Goal: Transaction & Acquisition: Purchase product/service

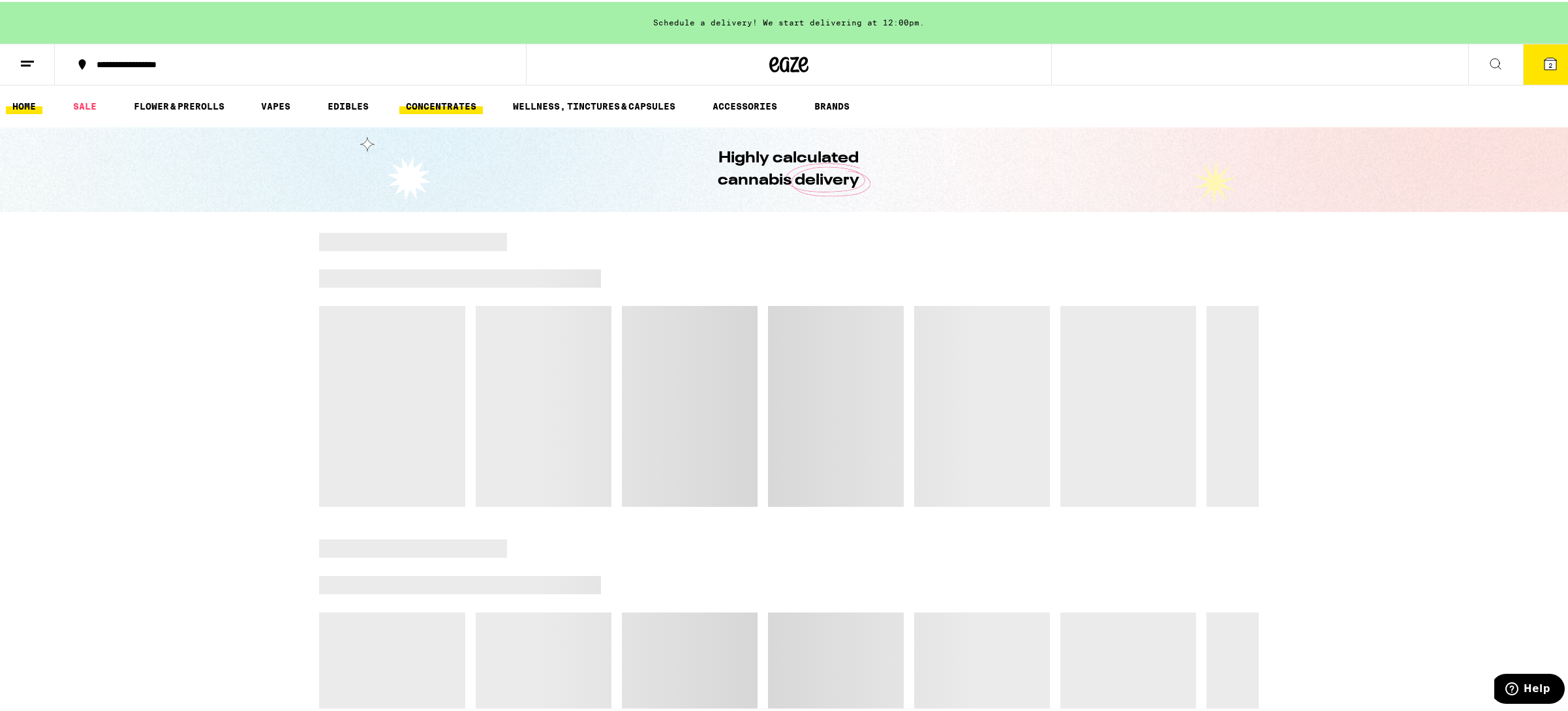
click at [453, 102] on link "CONCENTRATES" at bounding box center [441, 104] width 84 height 16
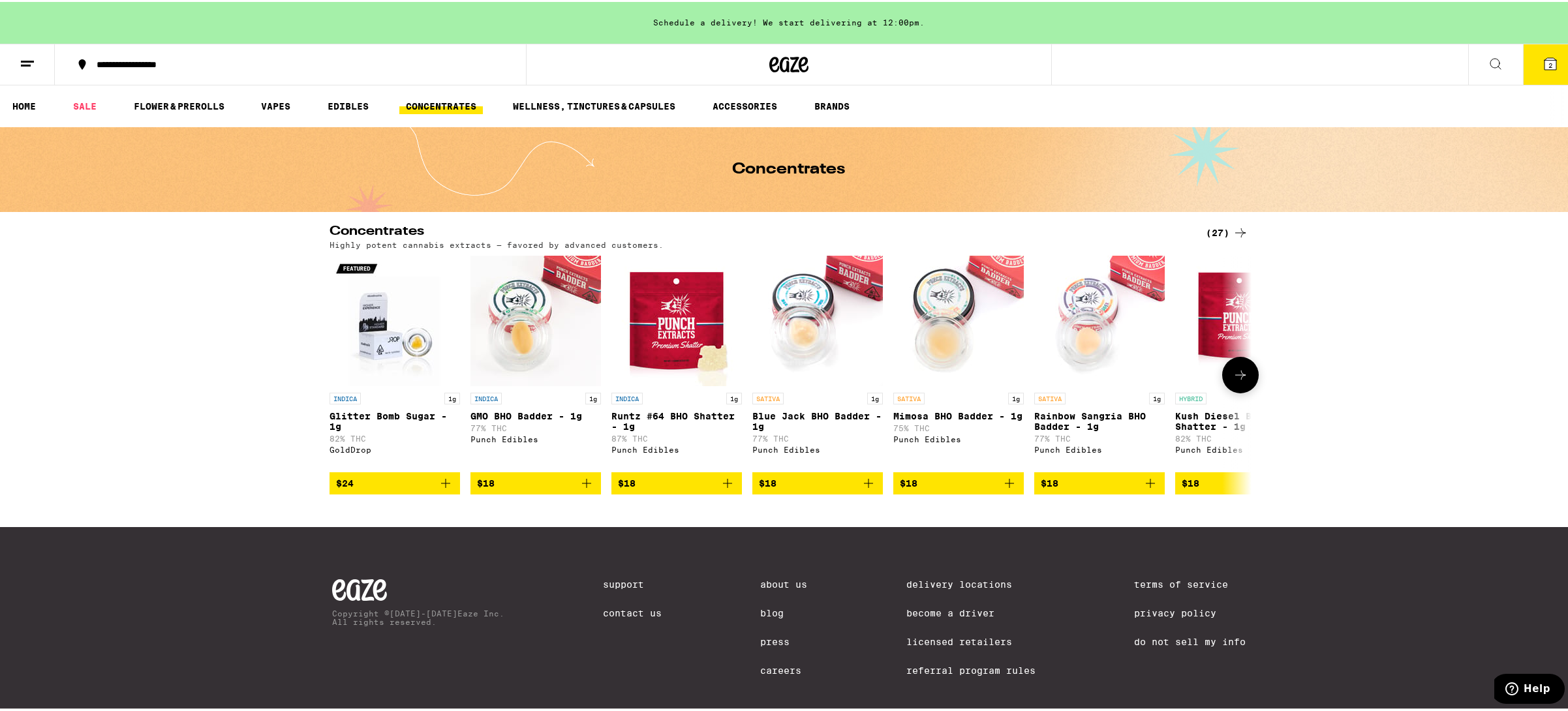
click at [1232, 375] on icon at bounding box center [1239, 373] width 16 height 16
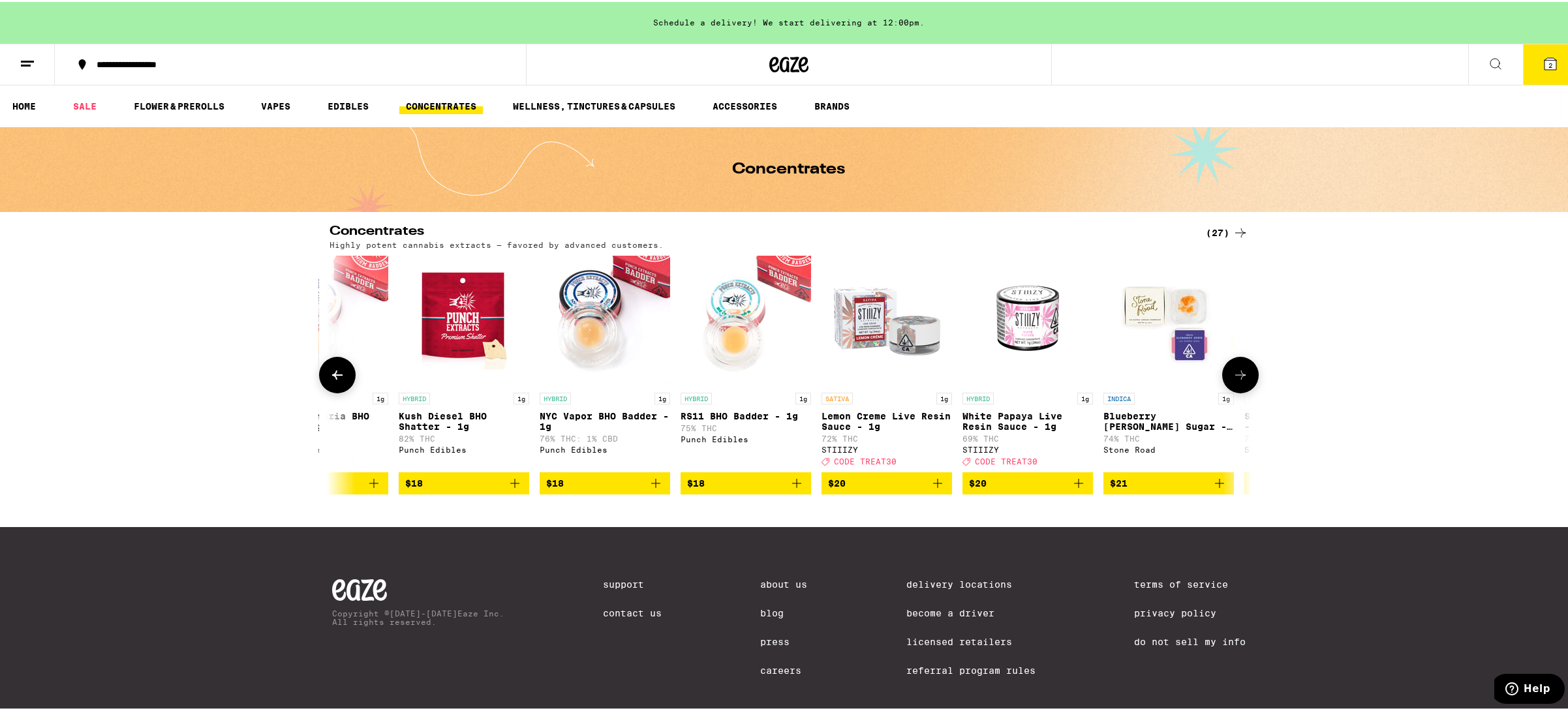
click at [1232, 381] on icon at bounding box center [1239, 373] width 16 height 16
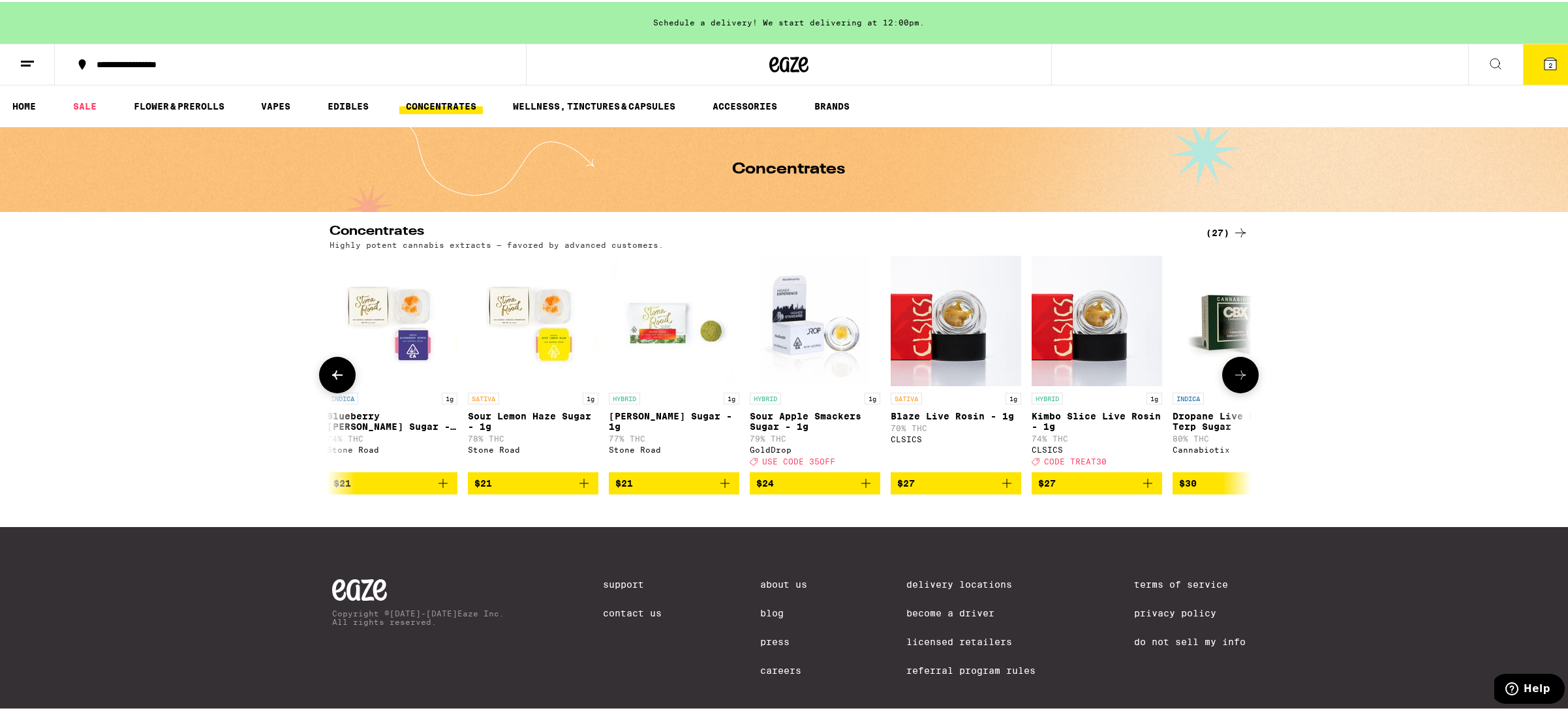
click at [1232, 381] on icon at bounding box center [1239, 373] width 16 height 16
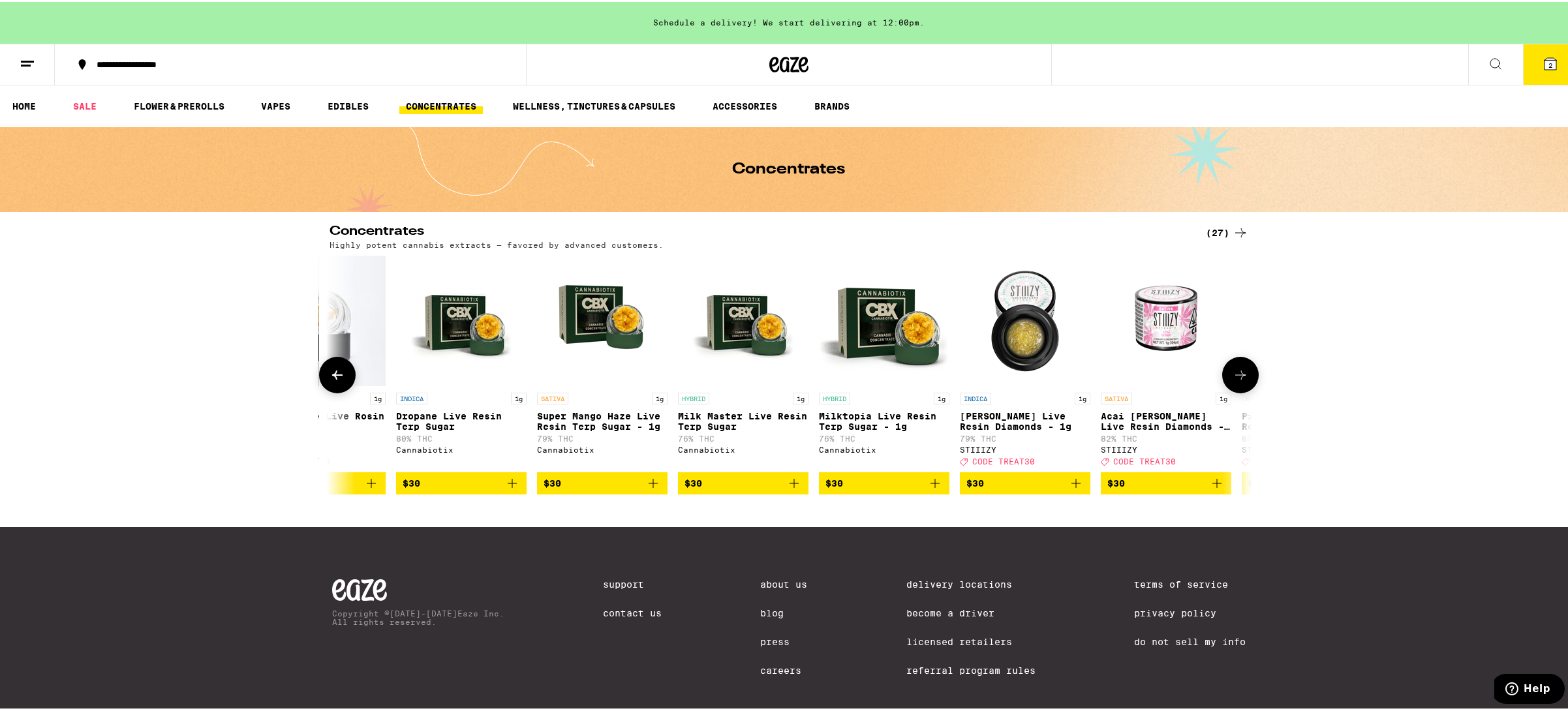
click at [1232, 381] on icon at bounding box center [1239, 373] width 16 height 16
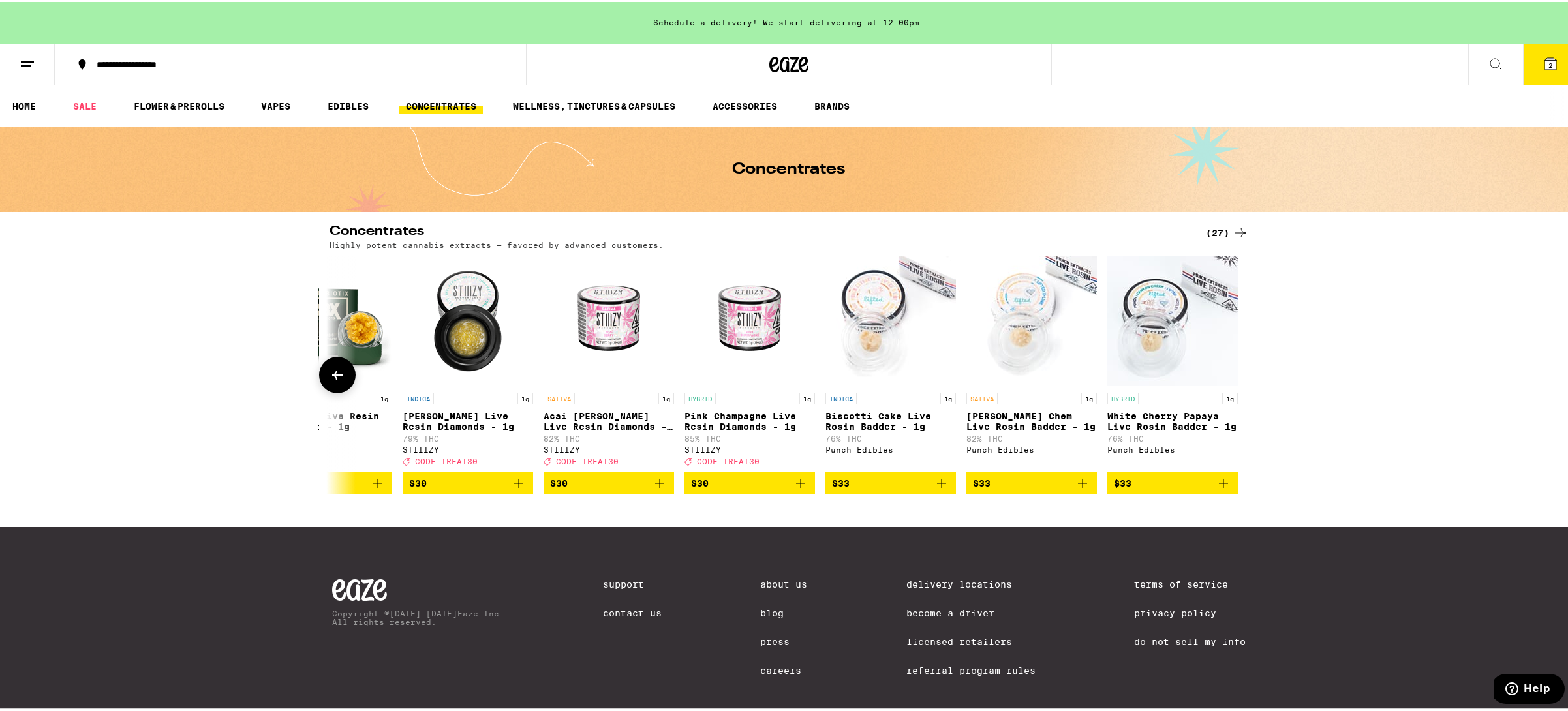
scroll to position [37, 0]
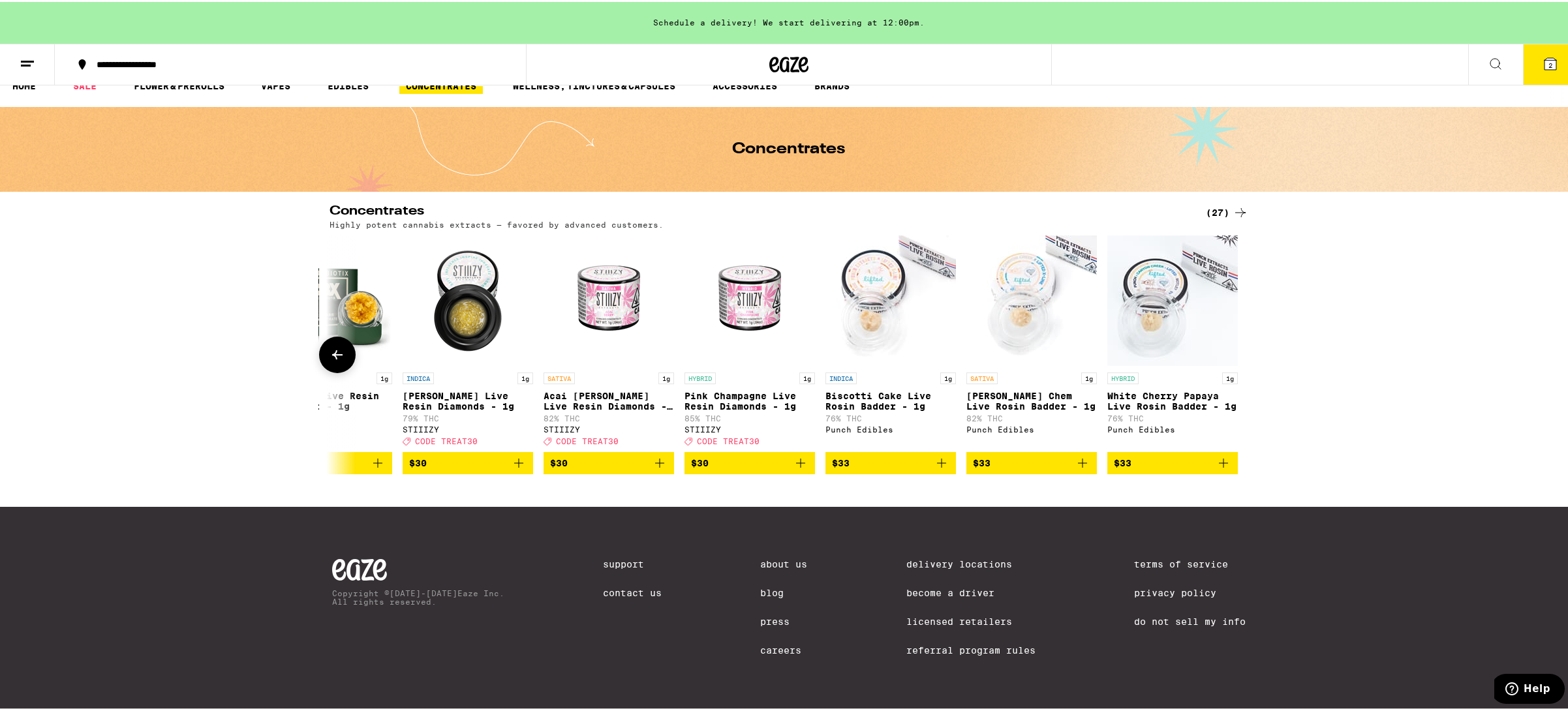
click at [332, 348] on icon at bounding box center [337, 353] width 11 height 9
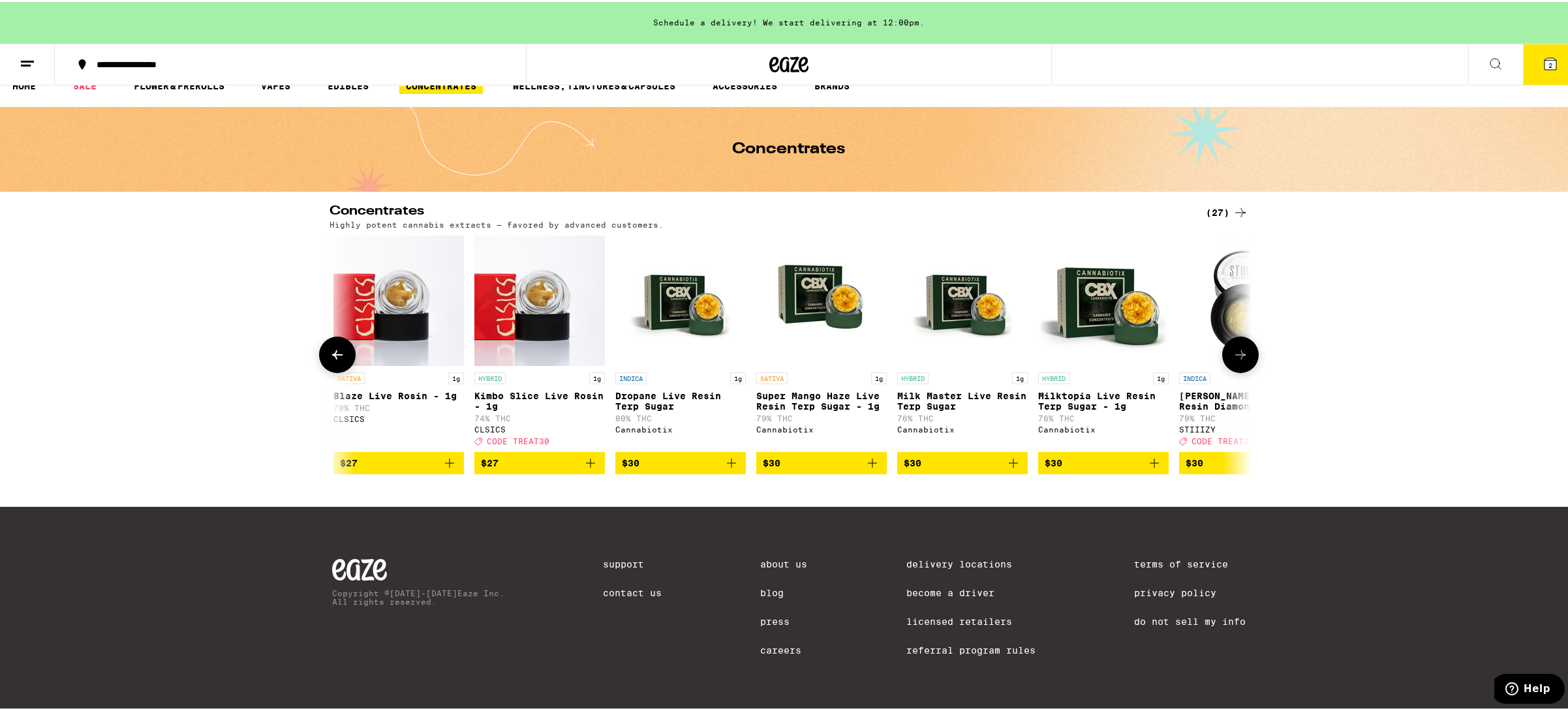
click at [331, 347] on icon at bounding box center [337, 353] width 16 height 16
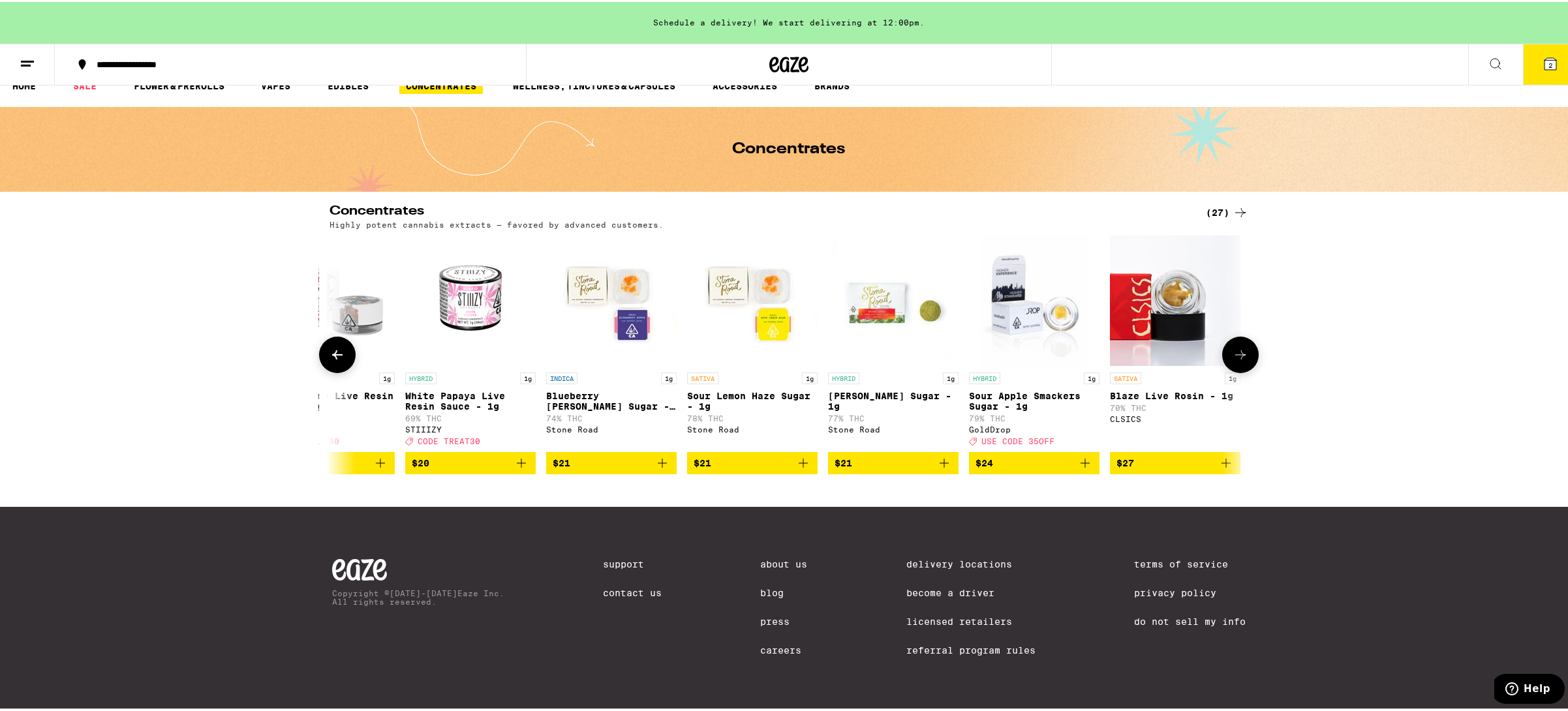
click at [588, 389] on p "Blueberry [PERSON_NAME] Sugar - 1g" at bounding box center [611, 399] width 130 height 21
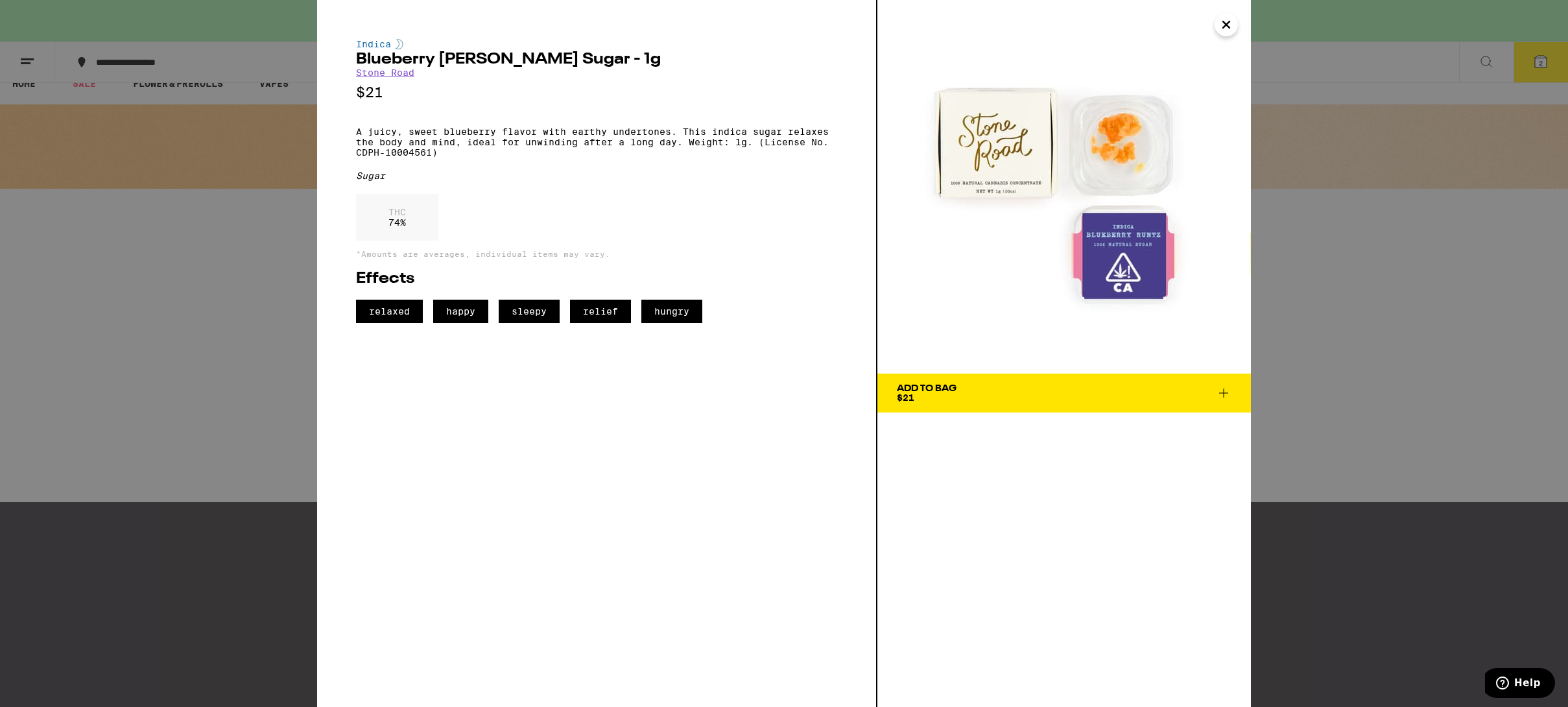
click at [1232, 21] on icon "Close" at bounding box center [1227, 25] width 16 height 20
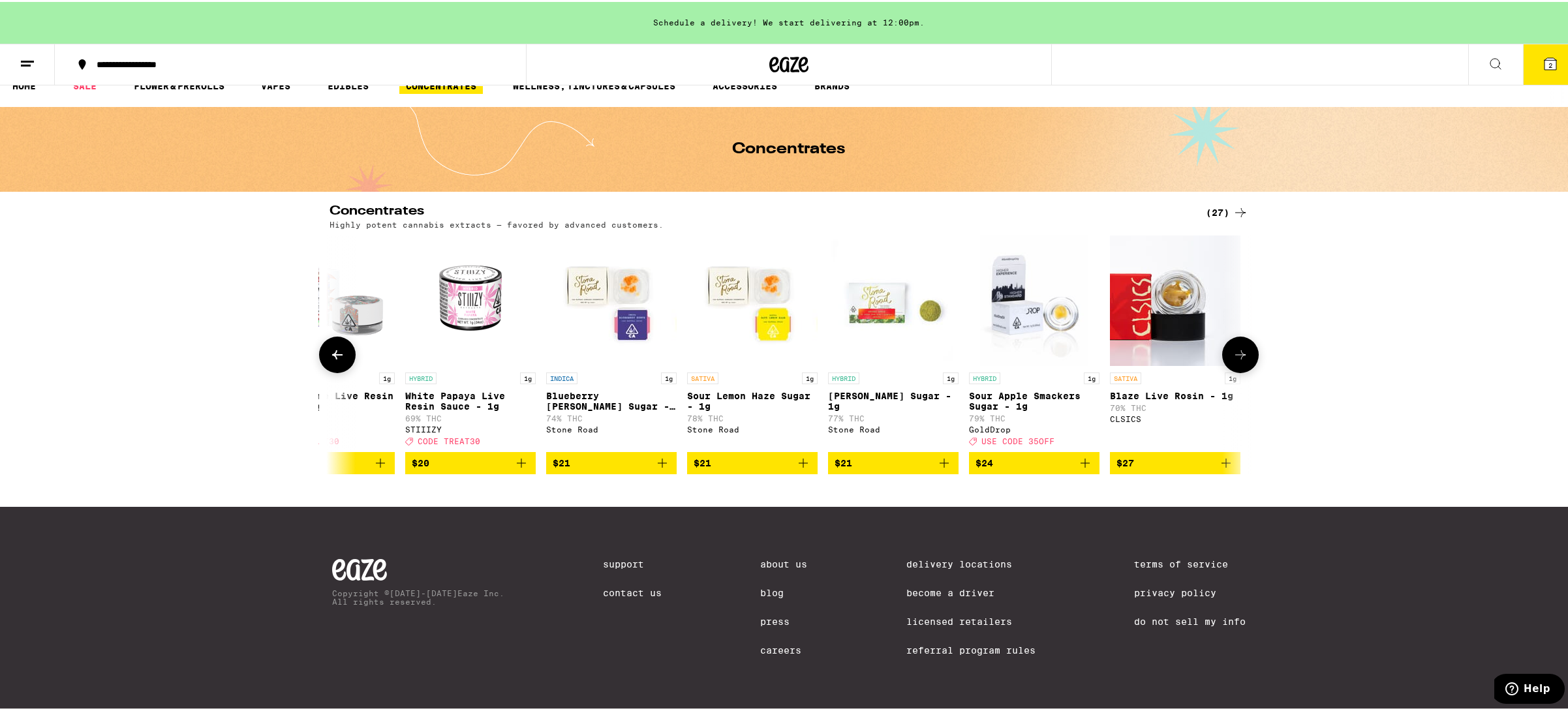
click at [332, 345] on icon at bounding box center [337, 353] width 16 height 16
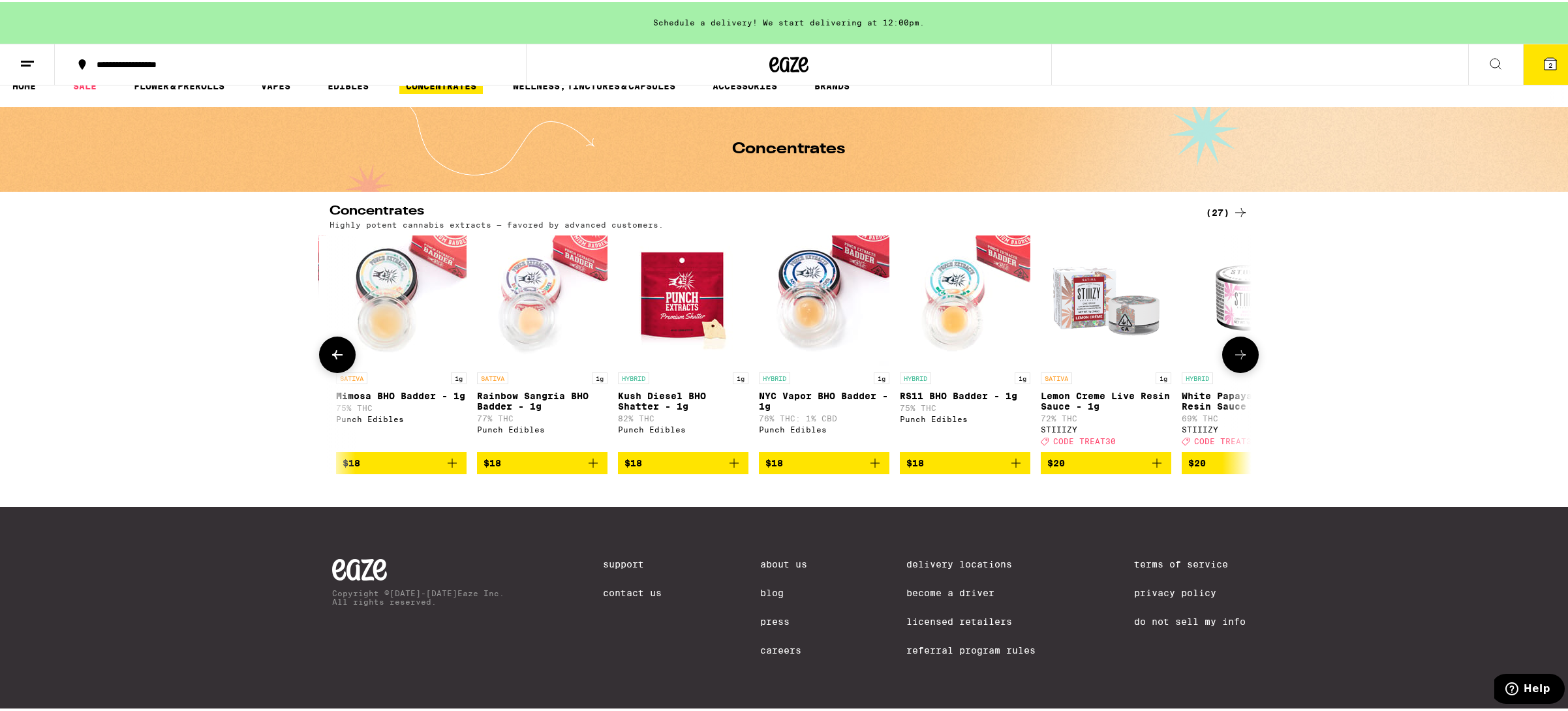
click at [332, 348] on icon at bounding box center [337, 353] width 11 height 9
